Goal: Task Accomplishment & Management: Manage account settings

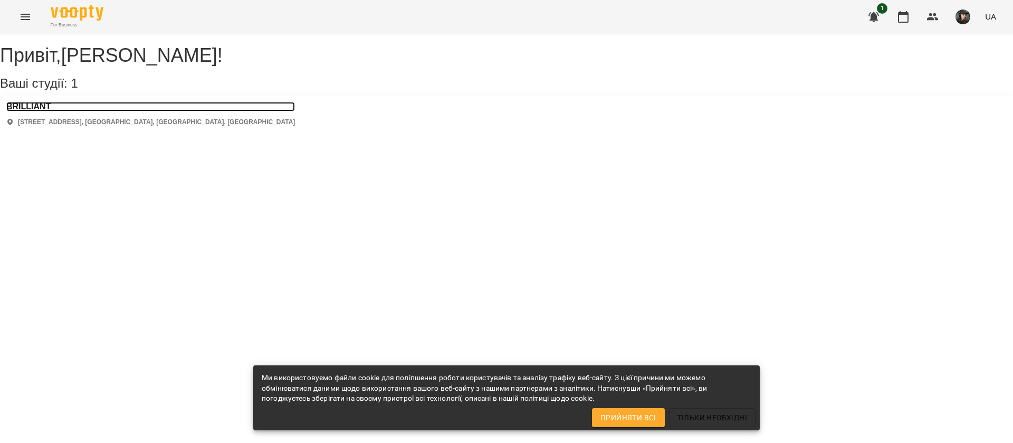
click at [38, 111] on h3 "BRILLIANT" at bounding box center [150, 106] width 289 height 9
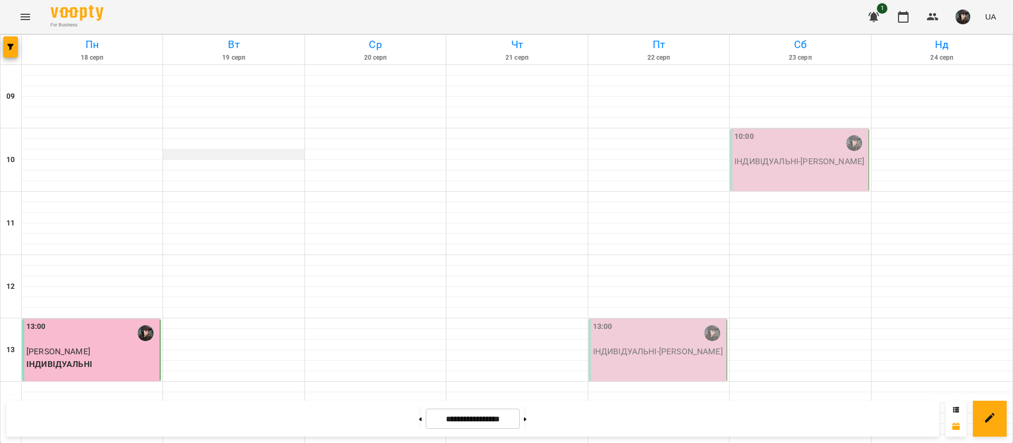
scroll to position [429, 0]
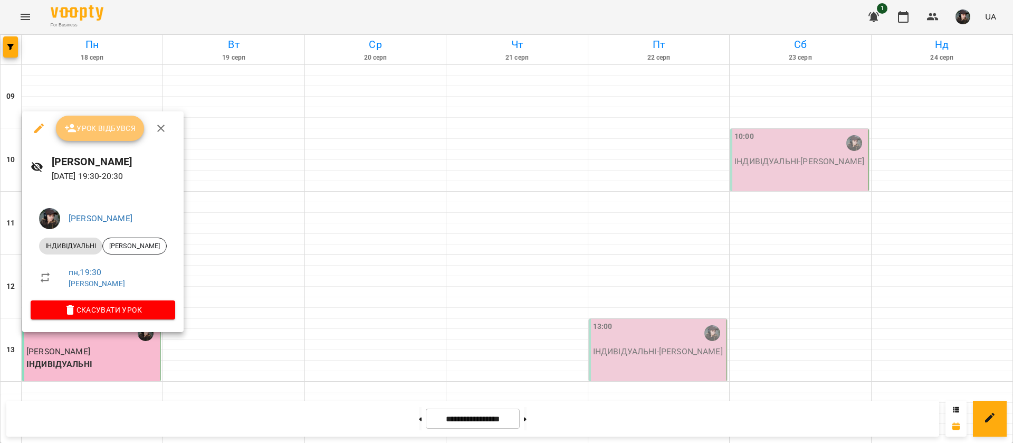
click at [100, 135] on button "Урок відбувся" at bounding box center [100, 128] width 89 height 25
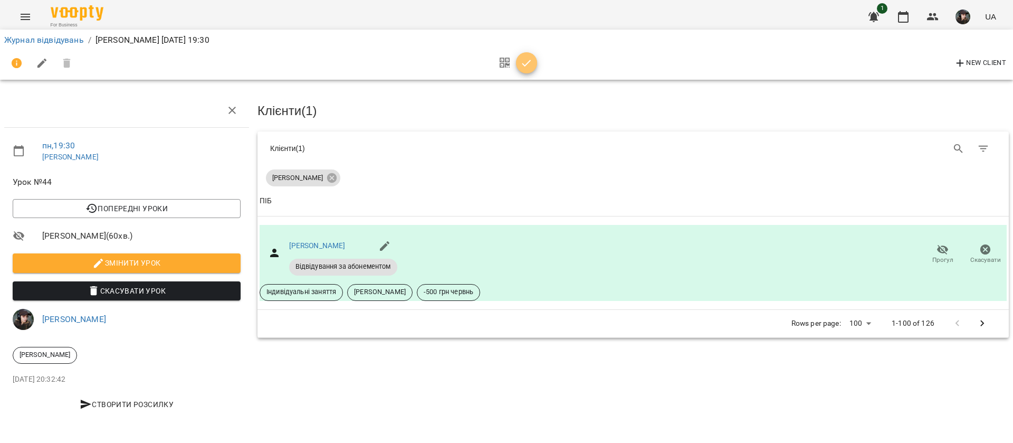
click at [525, 69] on icon "button" at bounding box center [526, 63] width 13 height 13
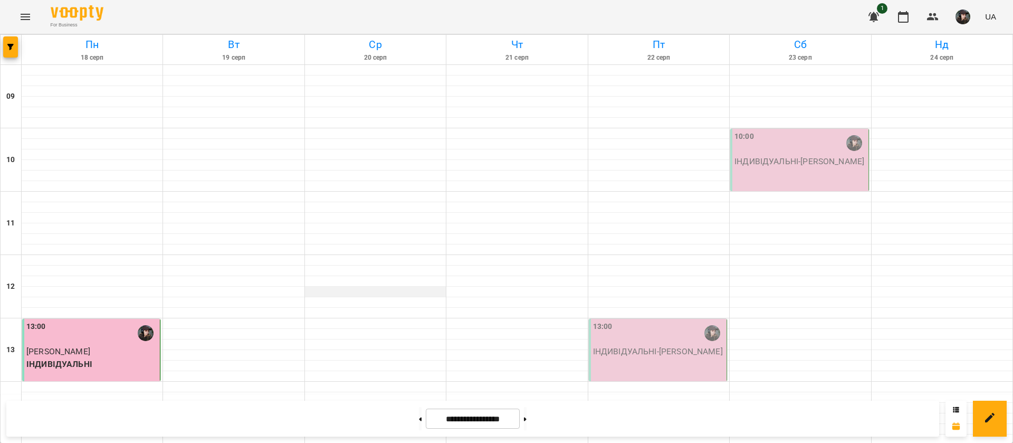
scroll to position [255, 0]
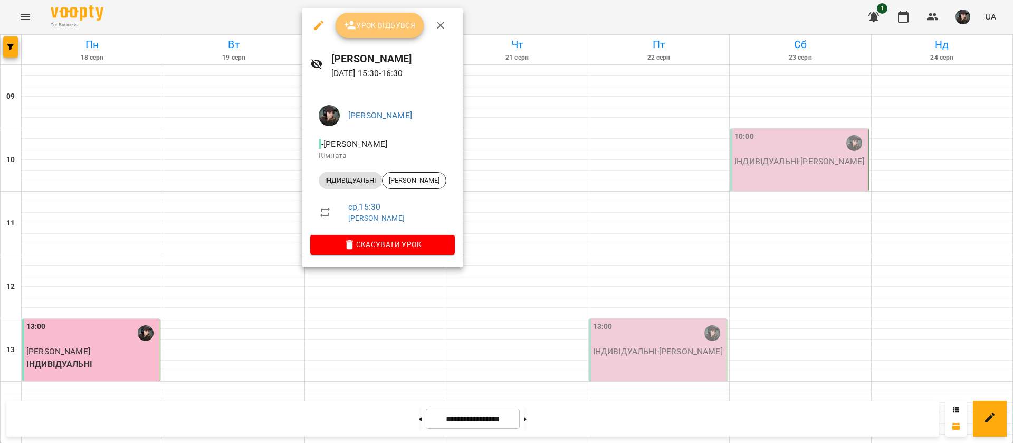
click at [404, 26] on span "Урок відбувся" at bounding box center [380, 25] width 72 height 13
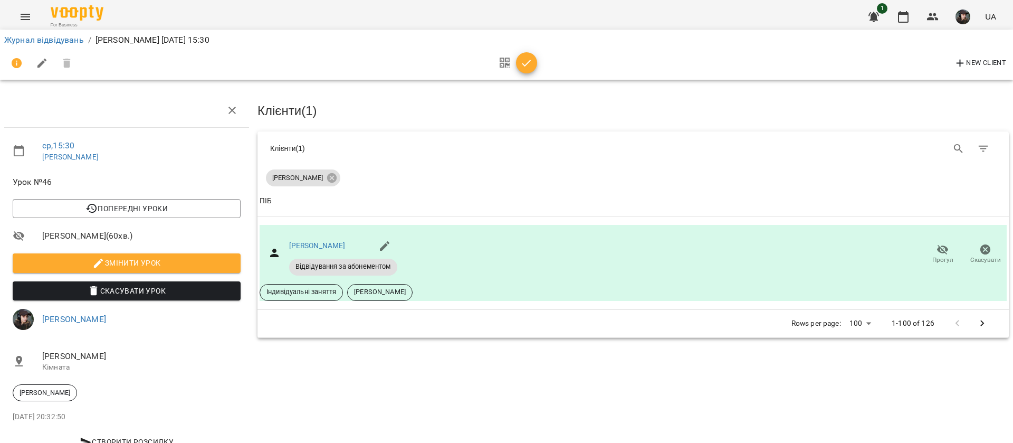
click at [521, 71] on button "button" at bounding box center [526, 62] width 21 height 21
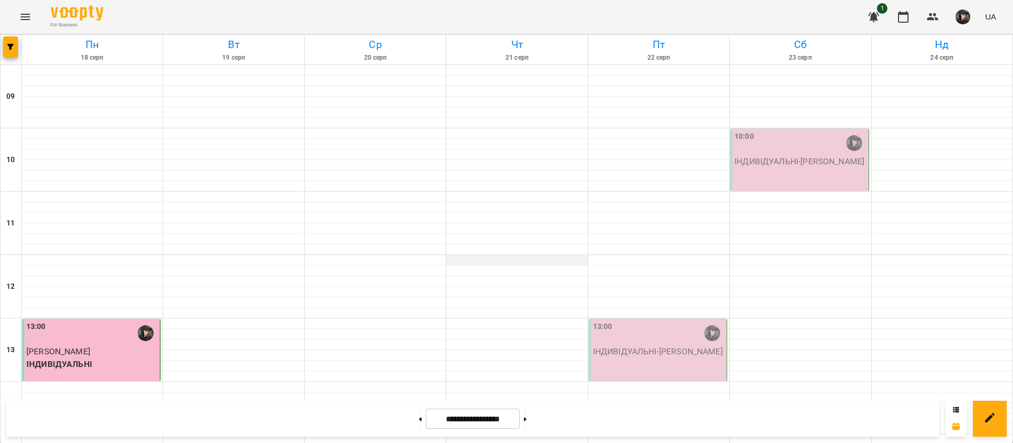
scroll to position [429, 0]
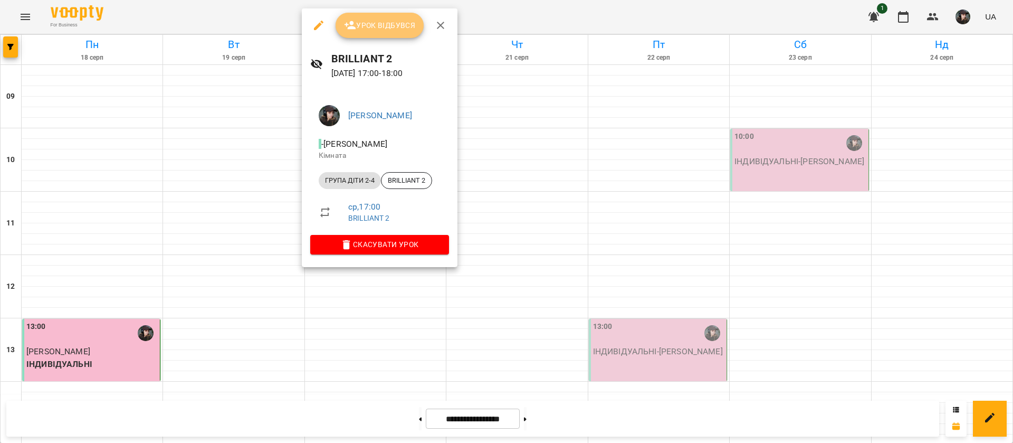
click at [397, 21] on span "Урок відбувся" at bounding box center [380, 25] width 72 height 13
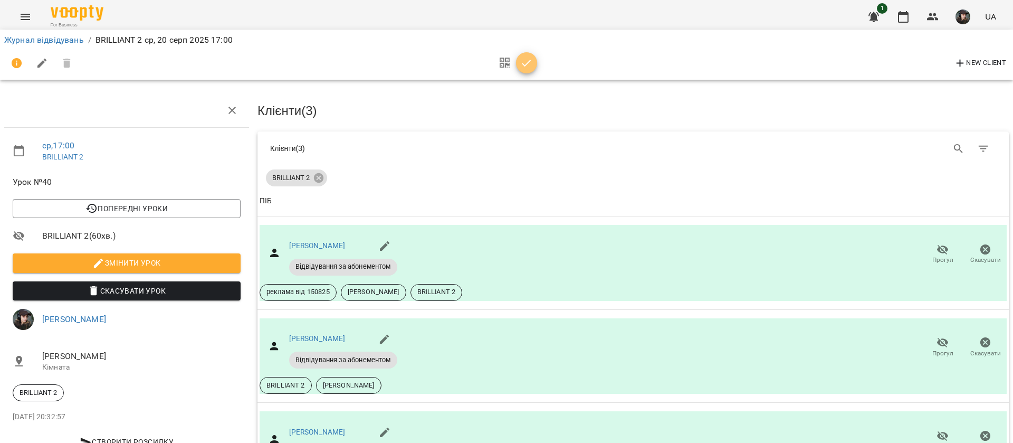
click at [533, 64] on span "button" at bounding box center [526, 63] width 21 height 13
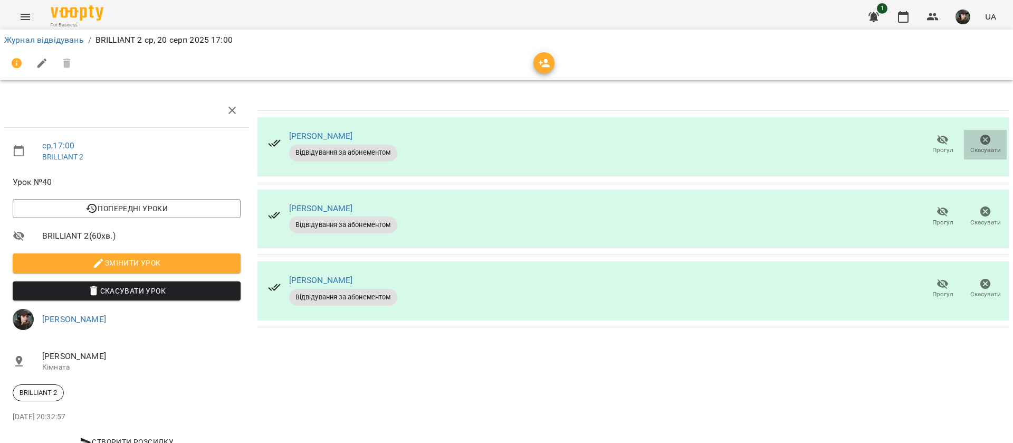
click at [970, 140] on span "Скасувати" at bounding box center [985, 143] width 30 height 21
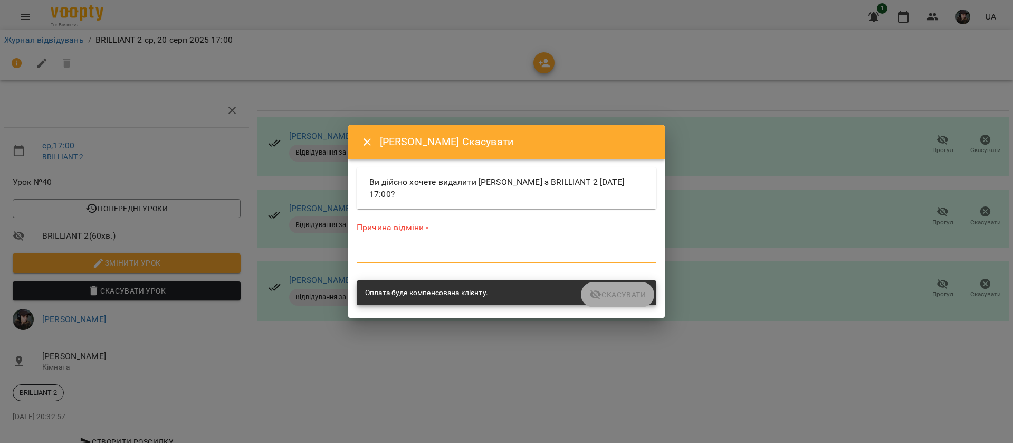
click at [416, 251] on textarea at bounding box center [507, 255] width 300 height 10
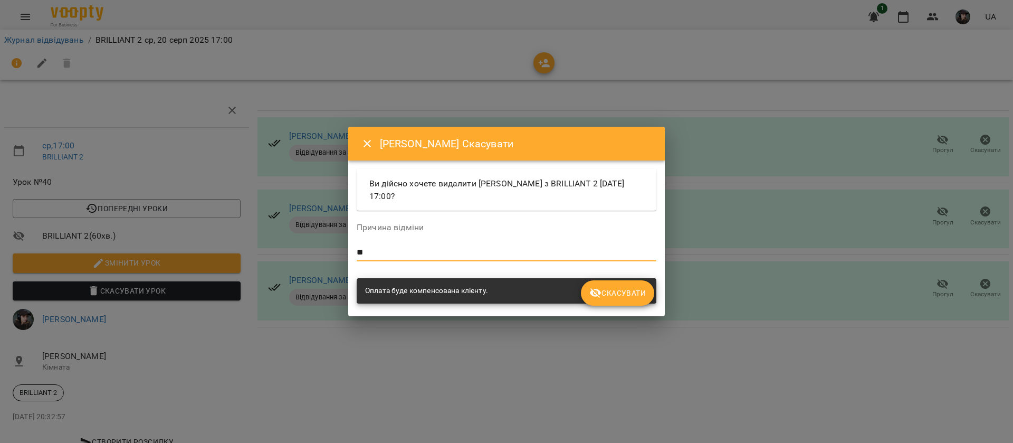
type textarea "*"
type textarea "*********"
click at [639, 282] on button "Скасувати" at bounding box center [617, 292] width 73 height 25
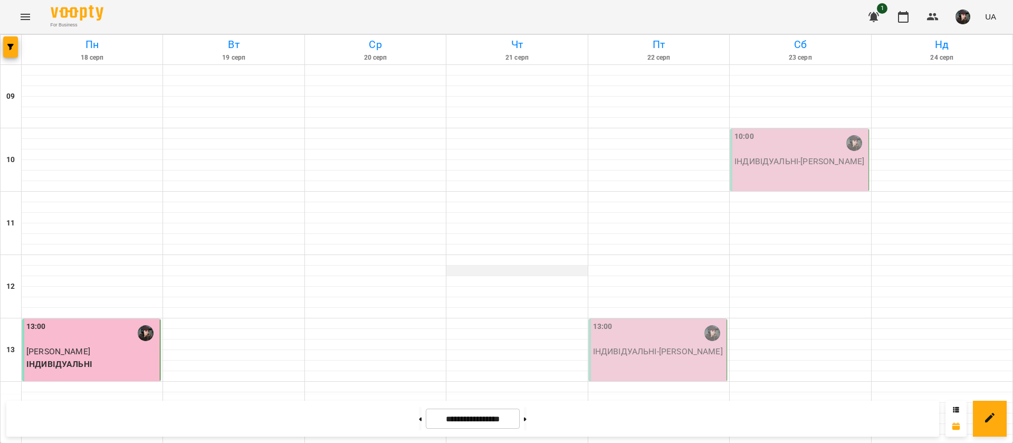
scroll to position [405, 0]
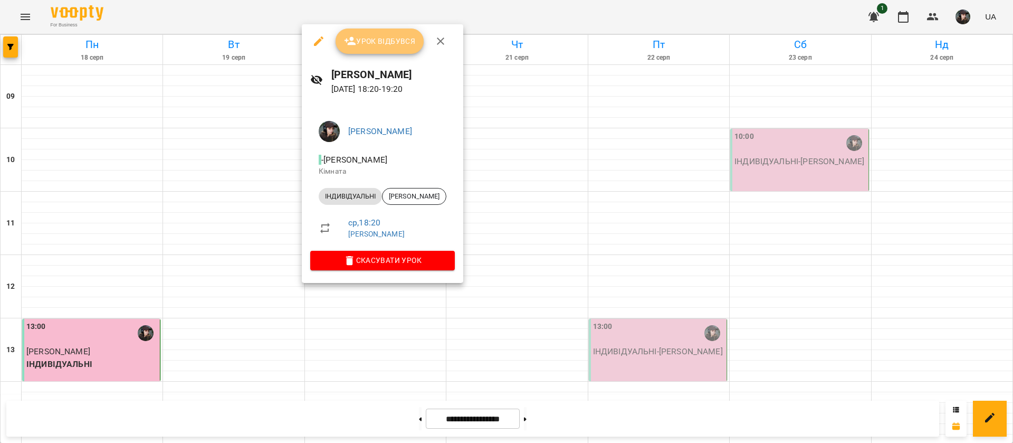
click at [383, 33] on button "Урок відбувся" at bounding box center [380, 40] width 89 height 25
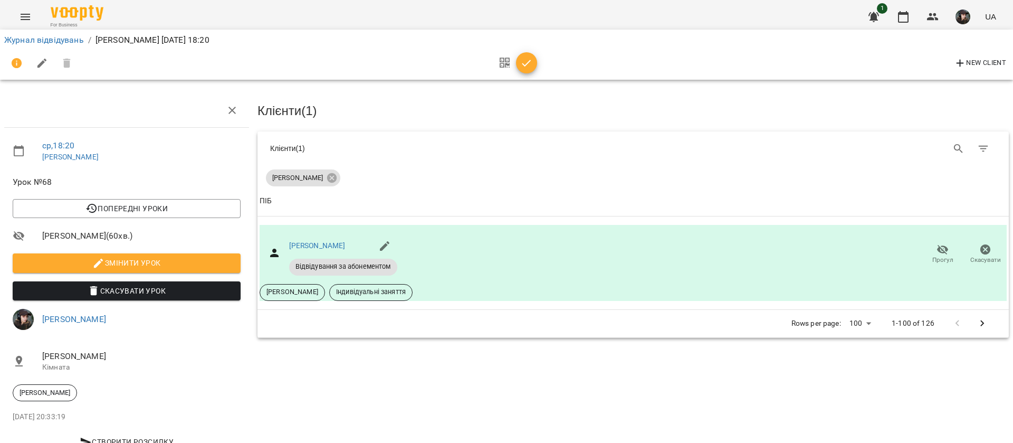
click at [521, 73] on div at bounding box center [515, 63] width 44 height 25
click at [524, 68] on icon "button" at bounding box center [526, 63] width 13 height 13
